Goal: Navigation & Orientation: Find specific page/section

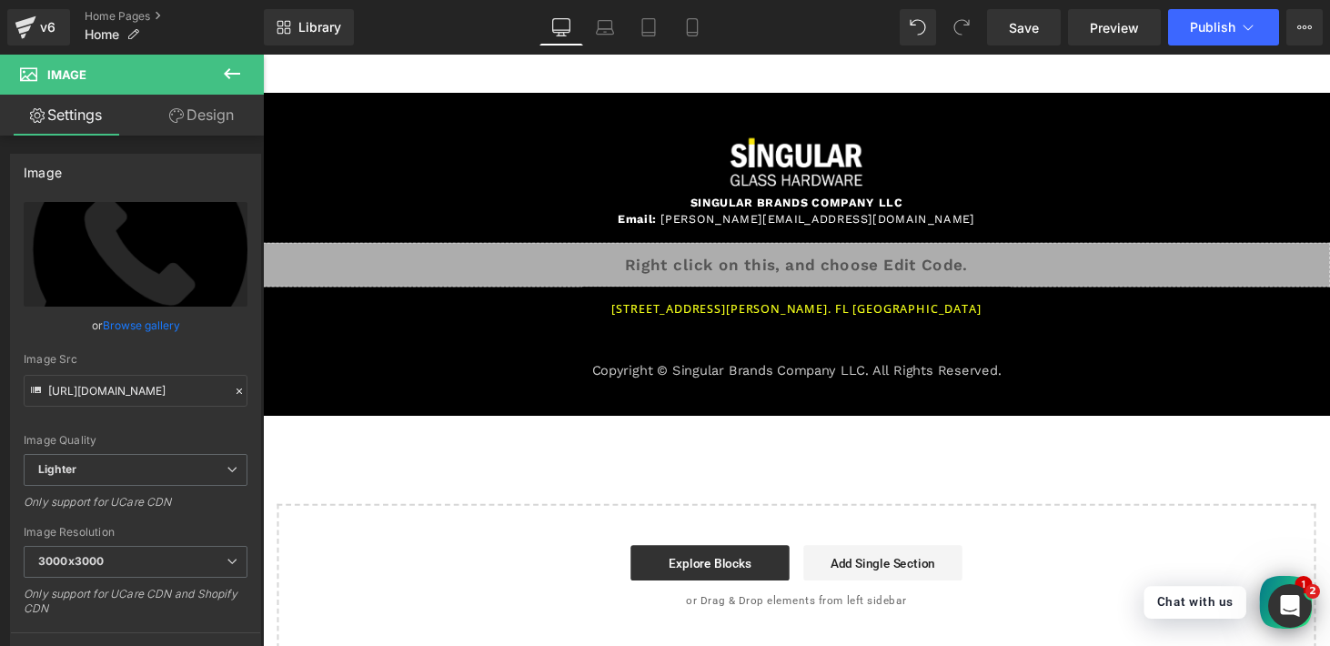
scroll to position [2507, 0]
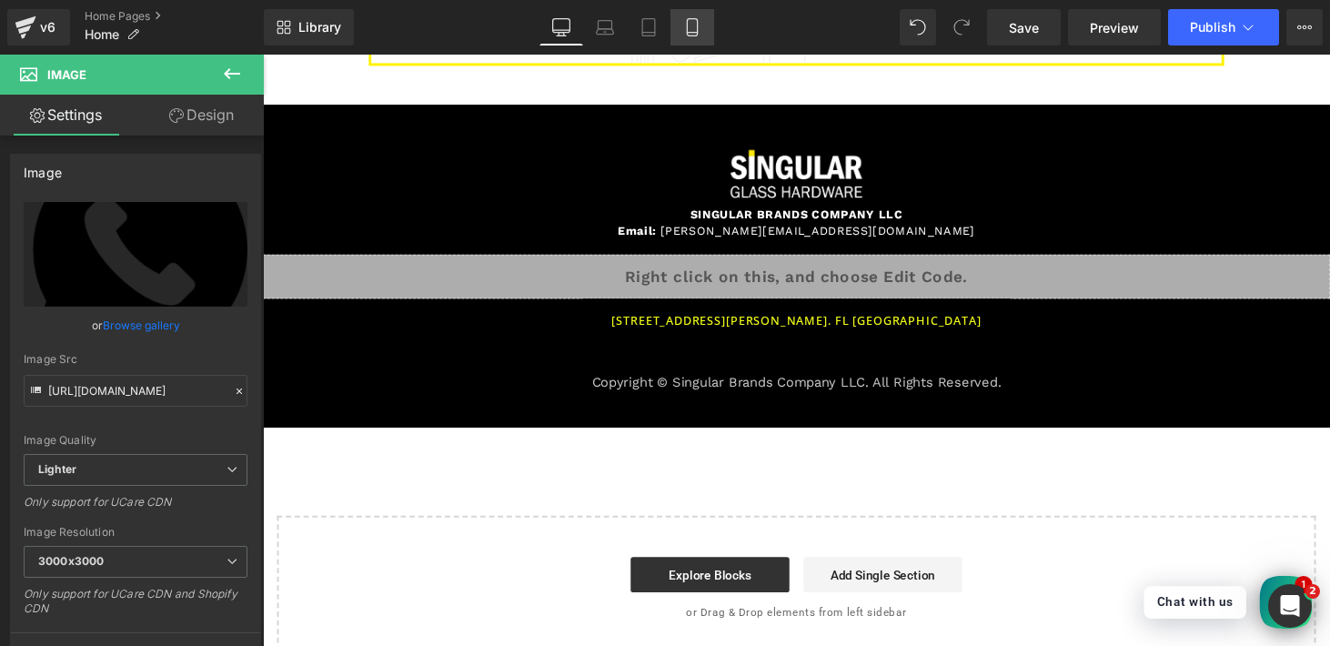
click at [697, 28] on icon at bounding box center [692, 27] width 10 height 17
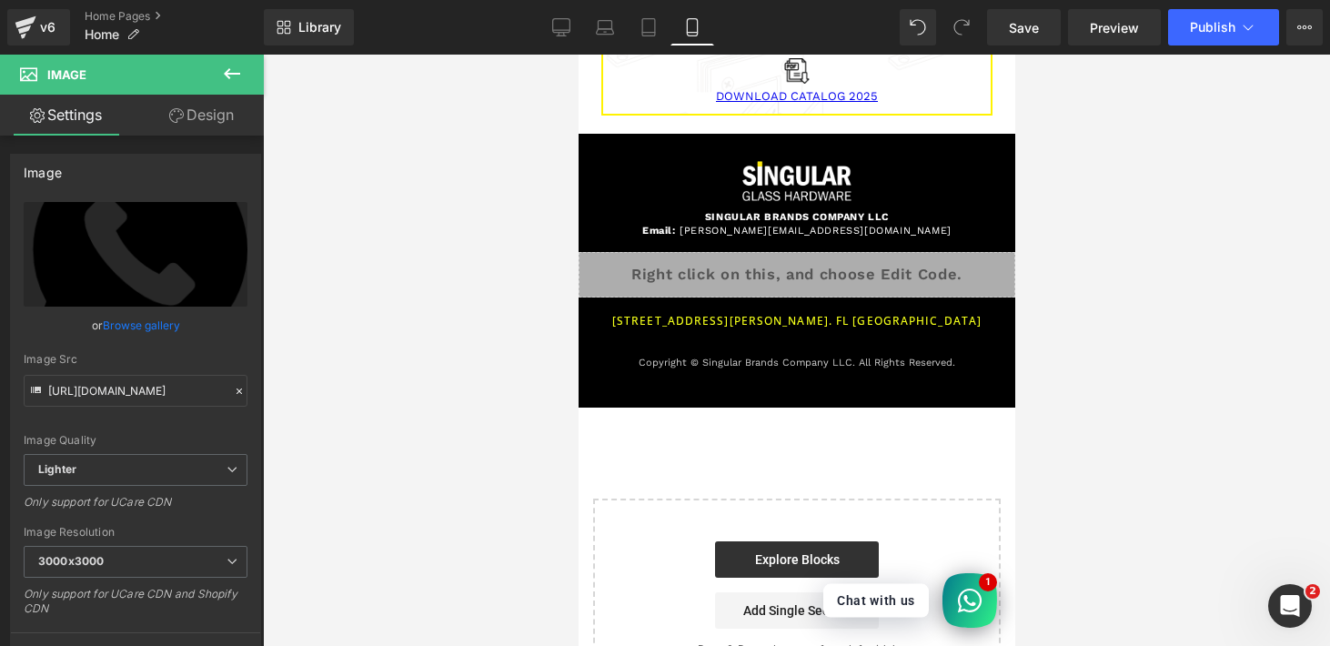
scroll to position [2809, 0]
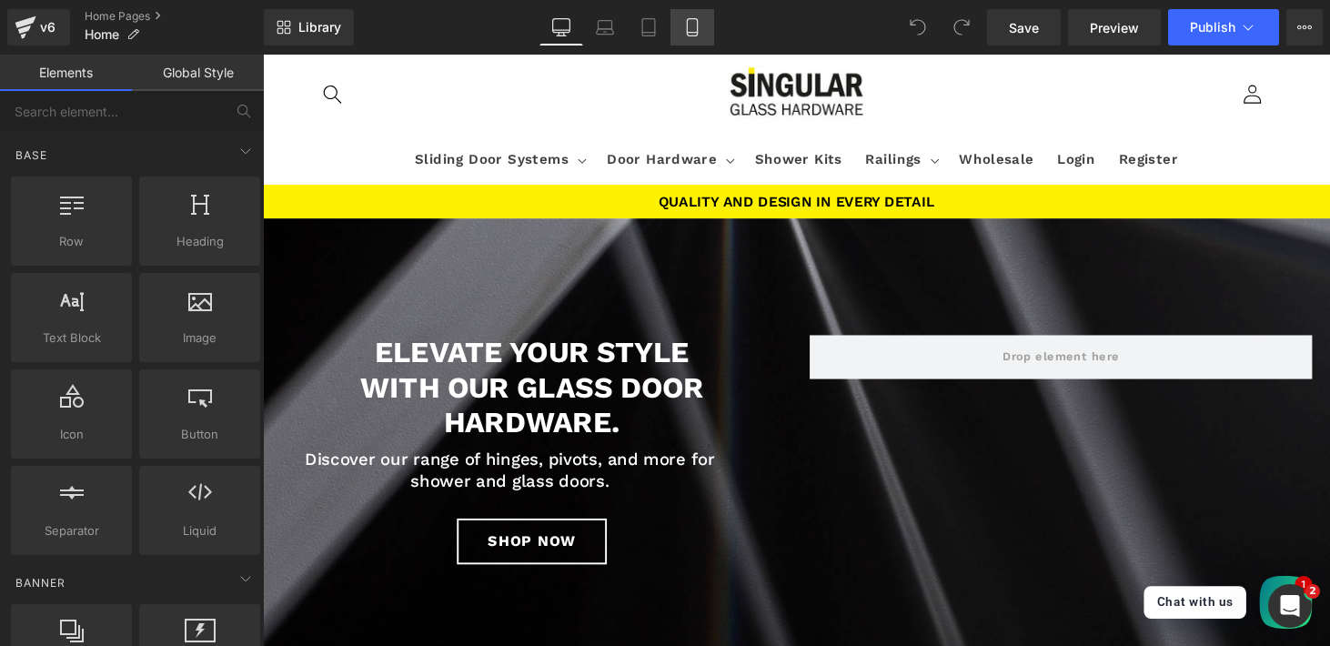
click at [686, 30] on icon at bounding box center [692, 27] width 18 height 18
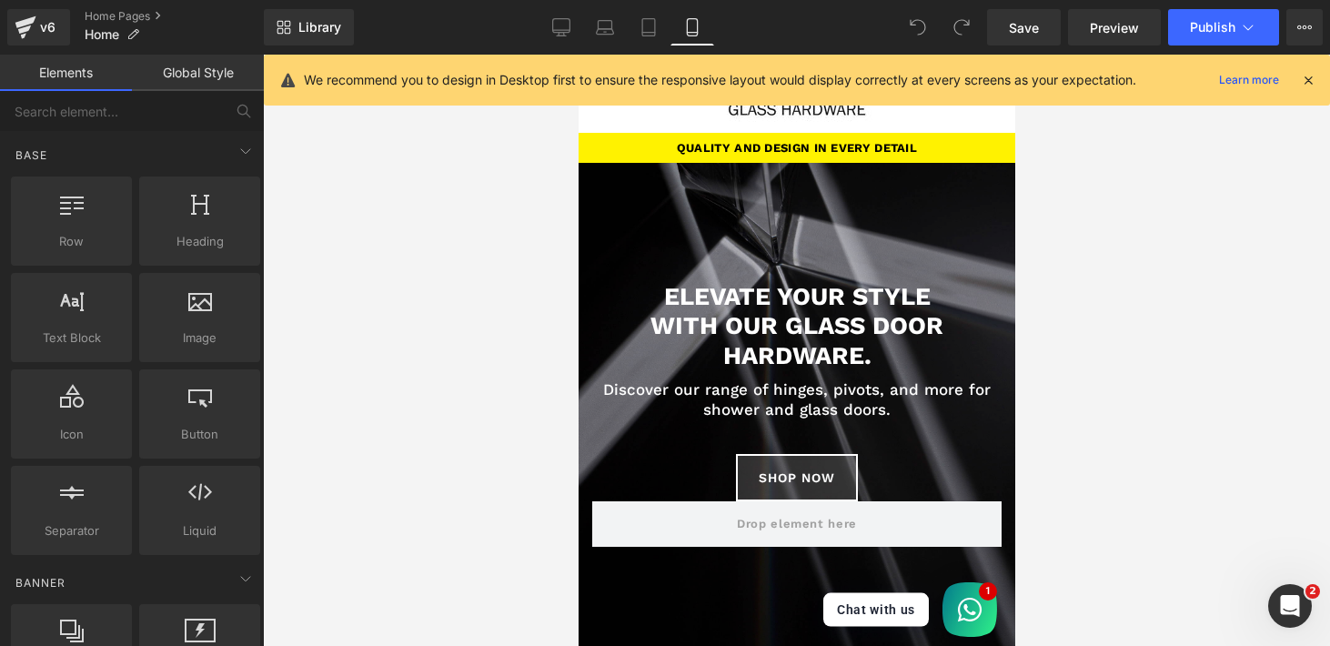
scroll to position [78, 0]
